Goal: Transaction & Acquisition: Book appointment/travel/reservation

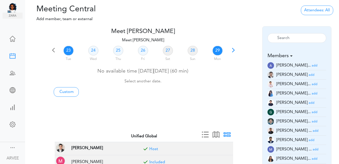
click at [218, 52] on link "29" at bounding box center [218, 51] width 10 height 10
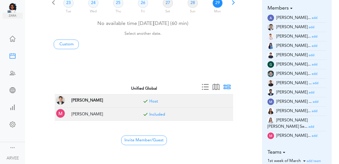
scroll to position [49, 0]
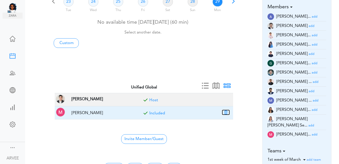
click at [226, 112] on button "button" at bounding box center [226, 112] width 7 height 5
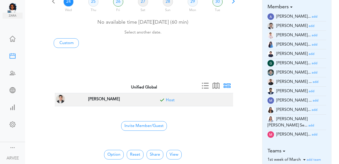
click at [312, 44] on small "add" at bounding box center [315, 44] width 6 height 3
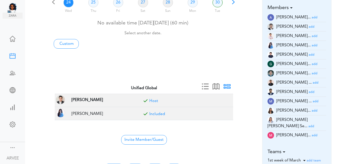
scroll to position [0, 0]
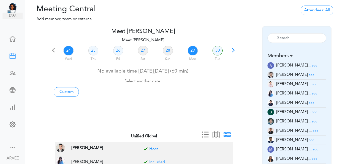
click at [193, 50] on link "29" at bounding box center [193, 51] width 10 height 10
click at [67, 93] on link "Custom" at bounding box center [66, 92] width 25 height 10
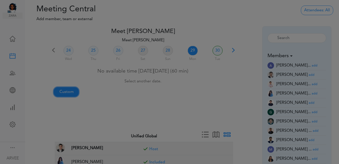
type input "Meet [PERSON_NAME]"
type input "[URL][DOMAIN_NAME][SECURITY_DATA]"
type input "[DATE]T16:00"
type input "[DATE]T16:30"
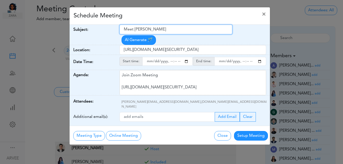
drag, startPoint x: 125, startPoint y: 29, endPoint x: 175, endPoint y: 32, distance: 49.8
click at [174, 35] on div "Meet [PERSON_NAME] AI Generate 🪄" at bounding box center [195, 35] width 151 height 20
paste input "[Client Call] [PERSON_NAME] & Devi Borg - Tax Planning"
type input "[Client Call] [PERSON_NAME] & Devi Borg - Tax Planning"
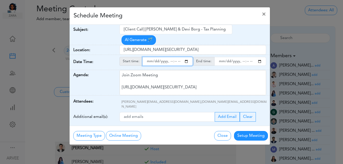
click at [187, 57] on input "starttime" at bounding box center [167, 61] width 51 height 9
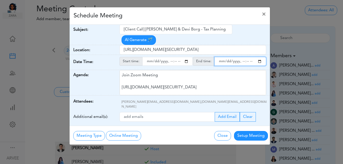
type input "[DATE]T19:00"
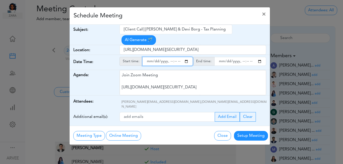
click at [261, 57] on input "endtime" at bounding box center [241, 61] width 52 height 9
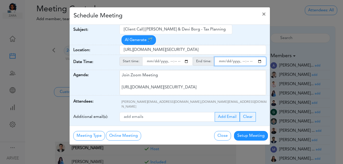
click at [247, 57] on input "endtime" at bounding box center [241, 61] width 52 height 9
type input "[DATE]T20:00"
click at [168, 130] on div "Meeting Type No Meeting Type Online Meeting Zoom Meeting Google Meeting Outlook…" at bounding box center [123, 135] width 100 height 11
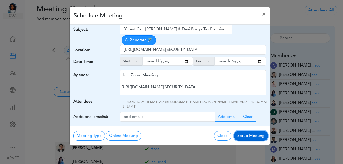
click at [251, 131] on button "Setup Meeting" at bounding box center [251, 136] width 34 height 10
